Goal: Find specific page/section: Find specific page/section

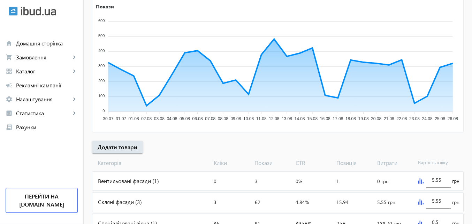
scroll to position [140, 0]
